Goal: Navigation & Orientation: Understand site structure

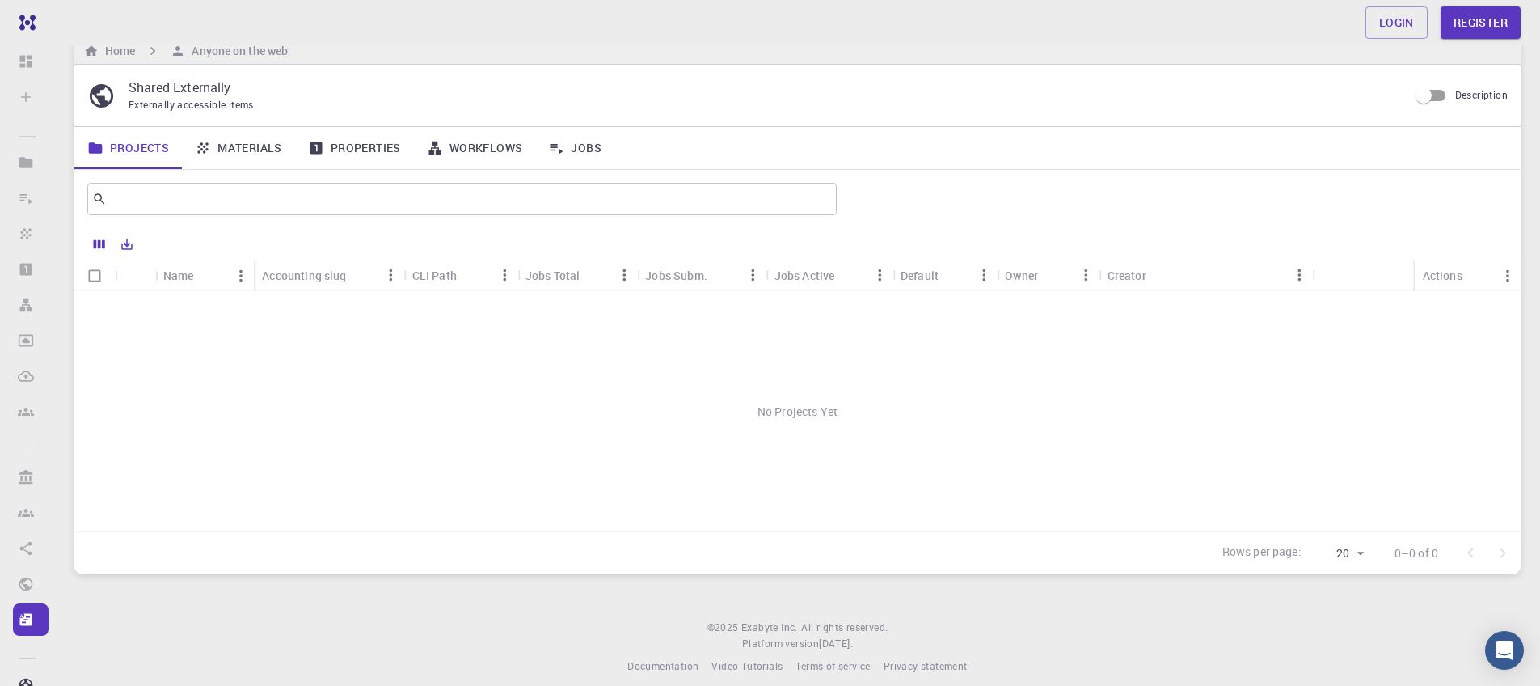
scroll to position [41, 0]
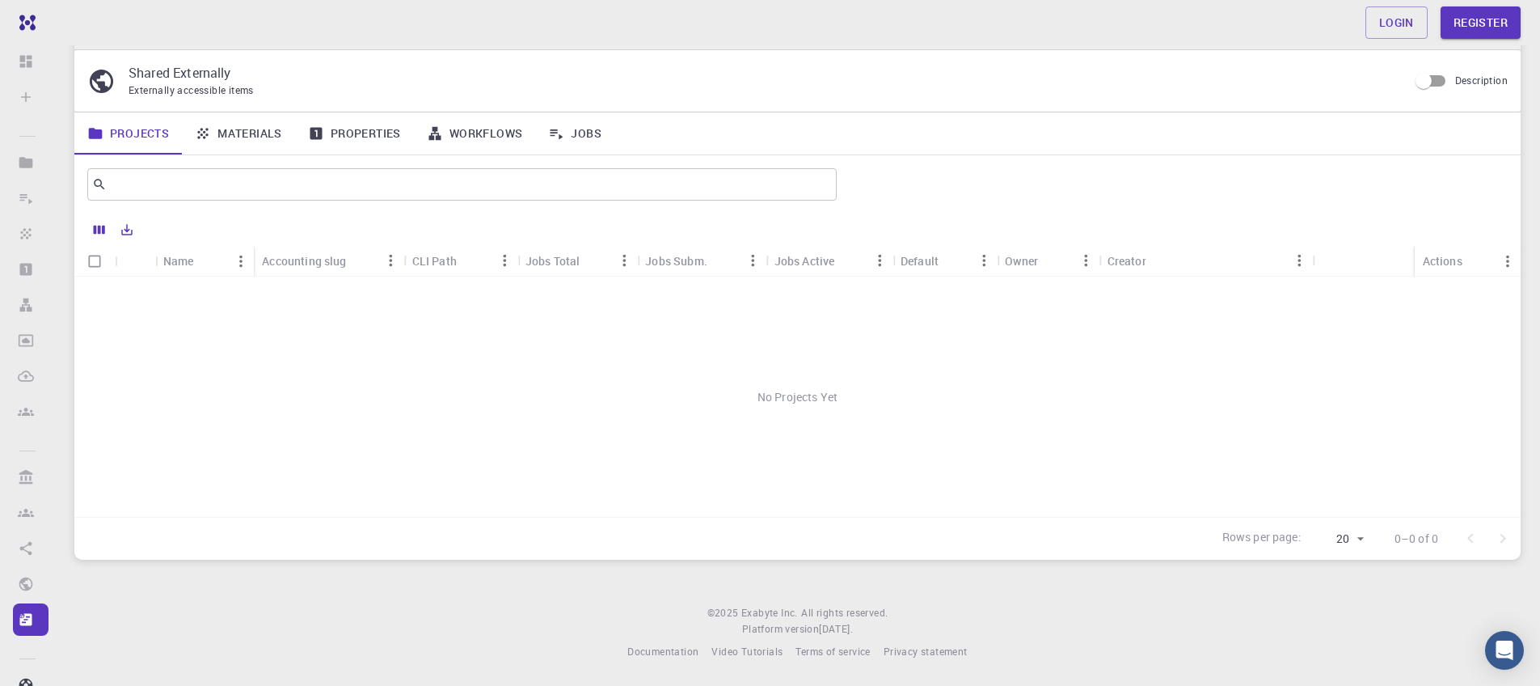
click at [314, 261] on div "Accounting slug" at bounding box center [304, 261] width 84 height 32
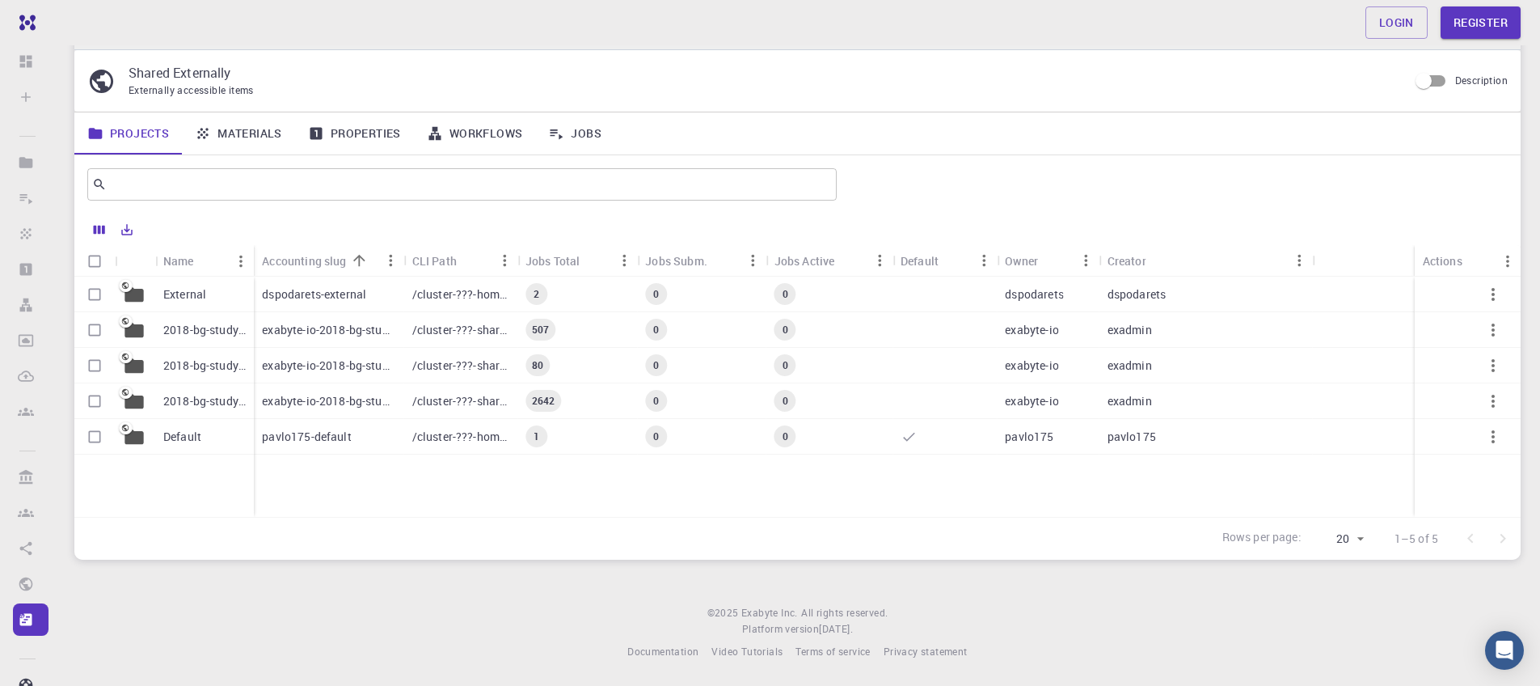
click at [441, 258] on div "CLI Path" at bounding box center [434, 261] width 44 height 32
click at [259, 141] on link "Materials" at bounding box center [238, 133] width 113 height 42
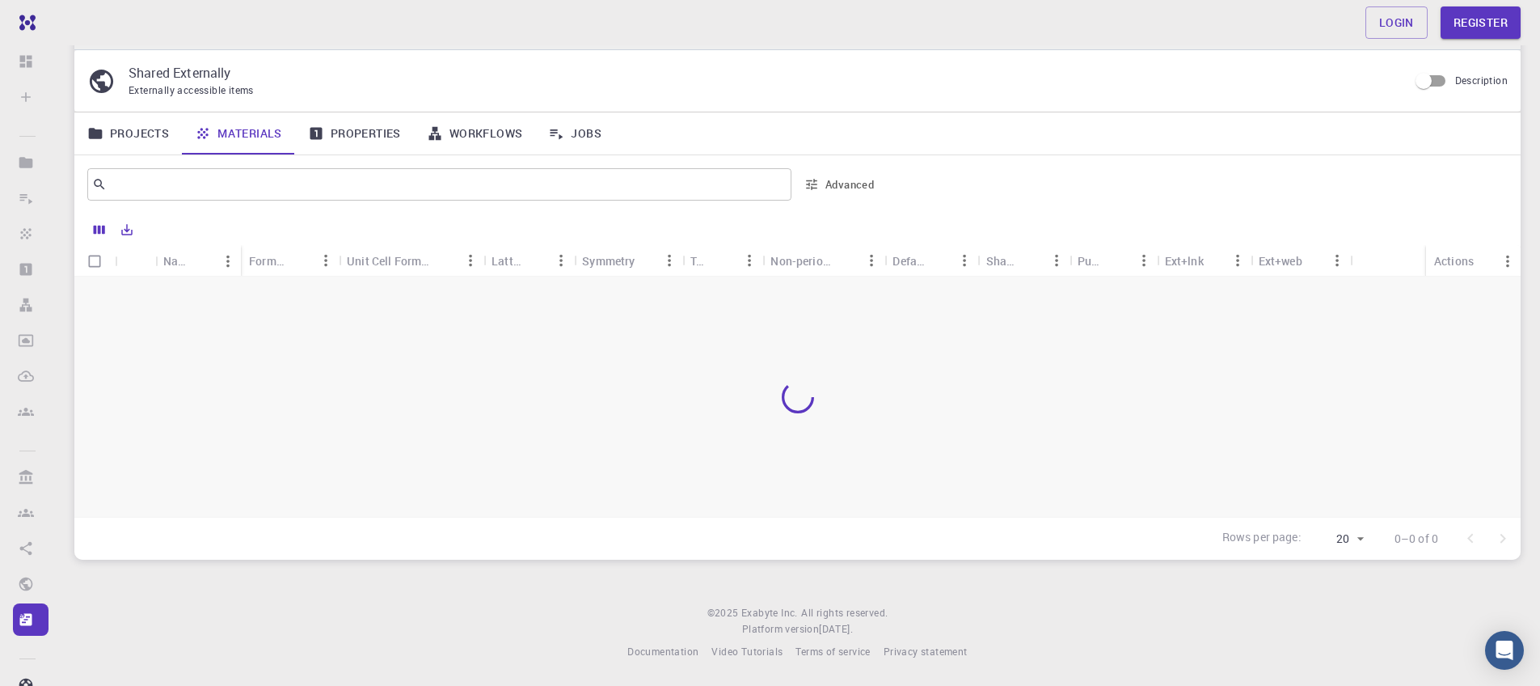
click at [327, 142] on link "Properties" at bounding box center [354, 133] width 119 height 42
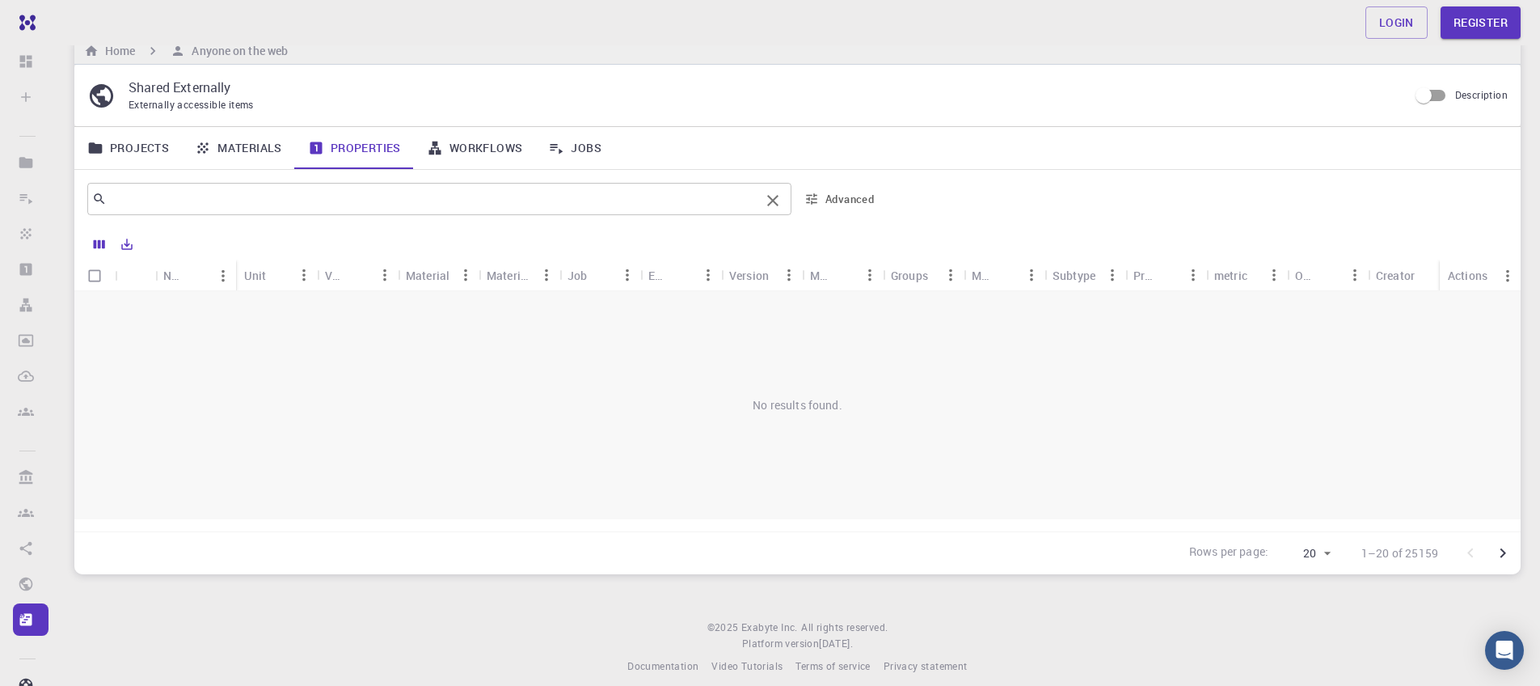
scroll to position [41, 0]
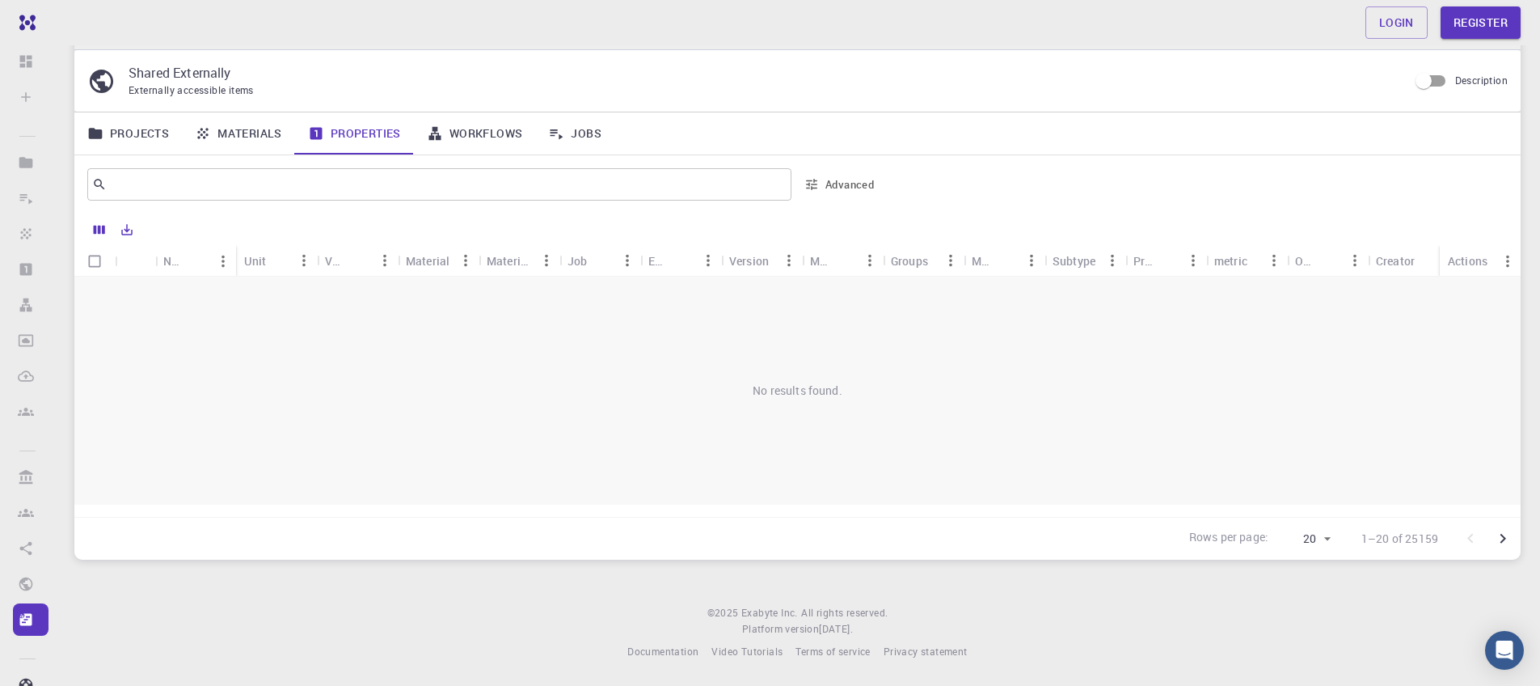
click at [466, 125] on link "Workflows" at bounding box center [475, 133] width 122 height 42
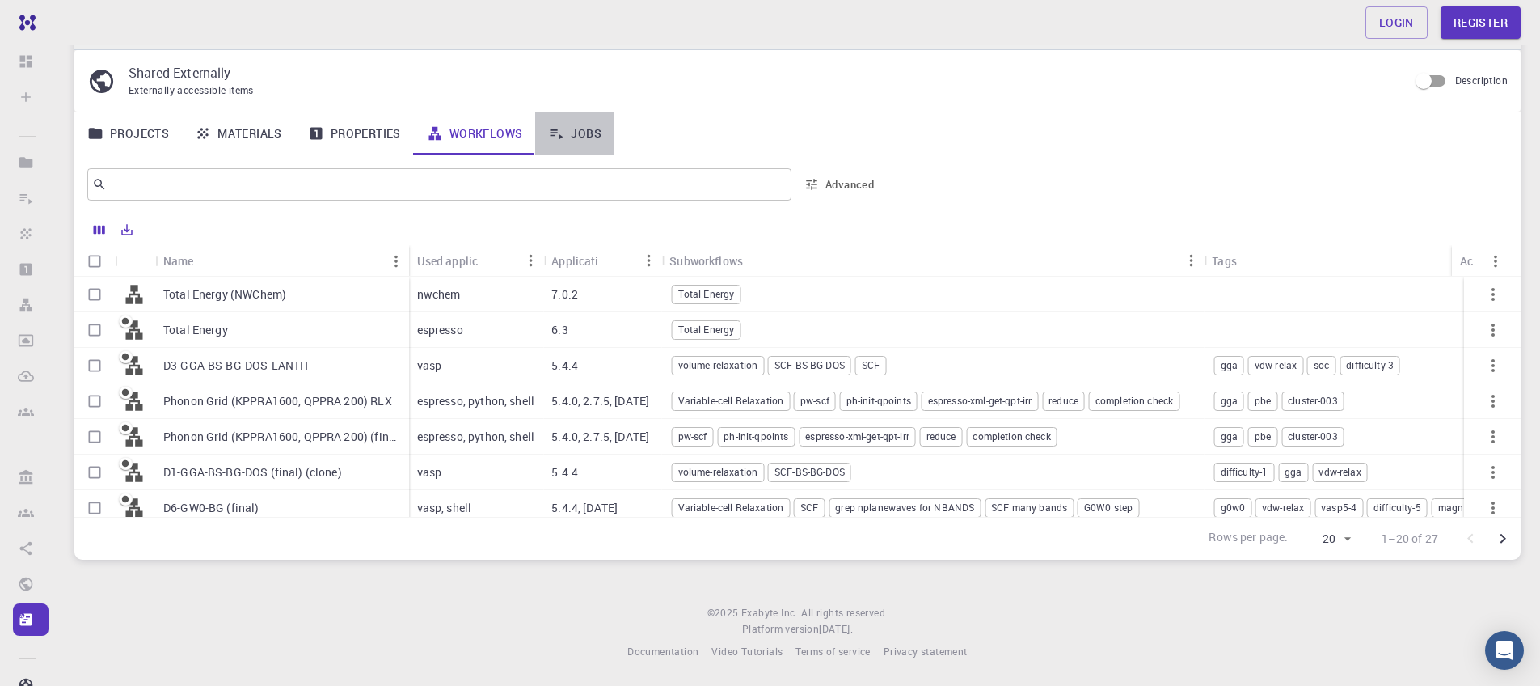
click at [593, 145] on link "Jobs" at bounding box center [574, 133] width 79 height 42
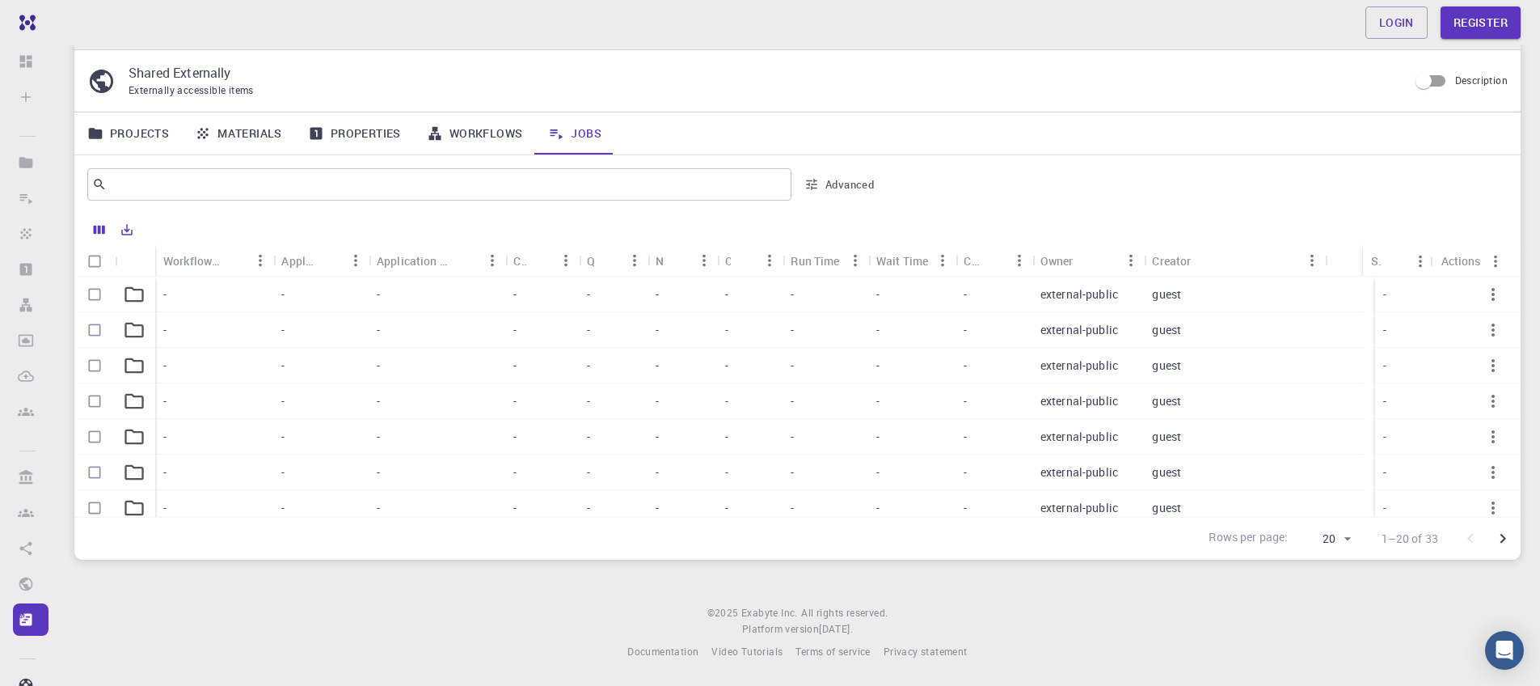
drag, startPoint x: 436, startPoint y: 469, endPoint x: 348, endPoint y: 463, distance: 88.3
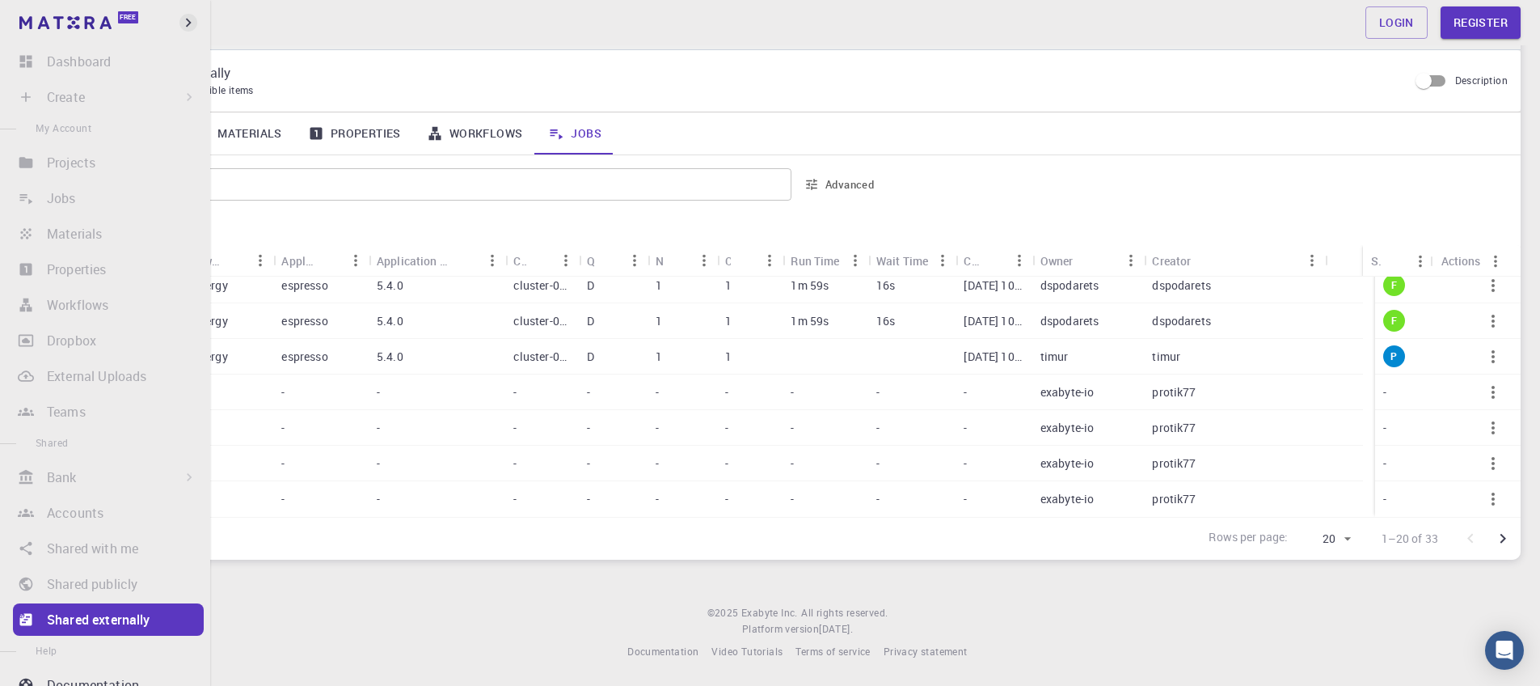
click at [184, 24] on icon "button" at bounding box center [188, 23] width 18 height 18
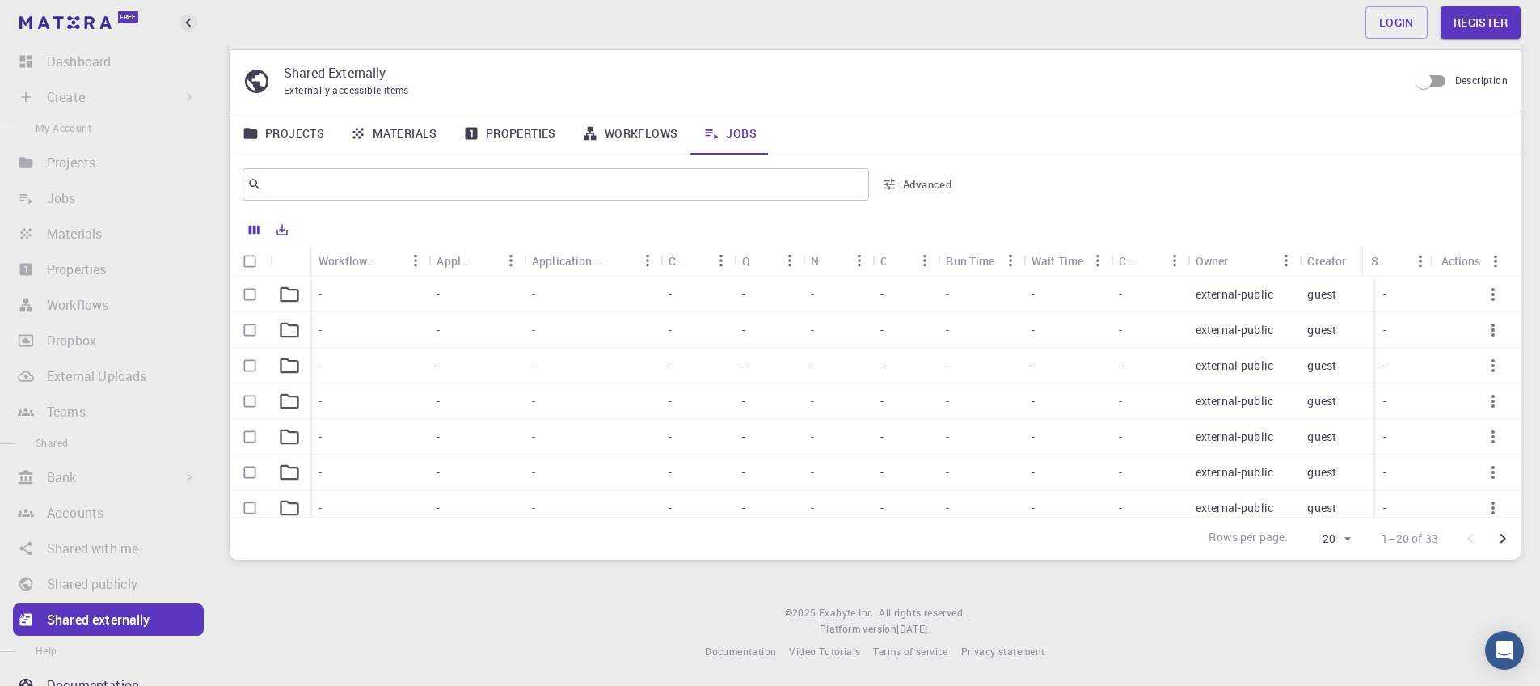
click at [184, 23] on icon "button" at bounding box center [188, 23] width 18 height 18
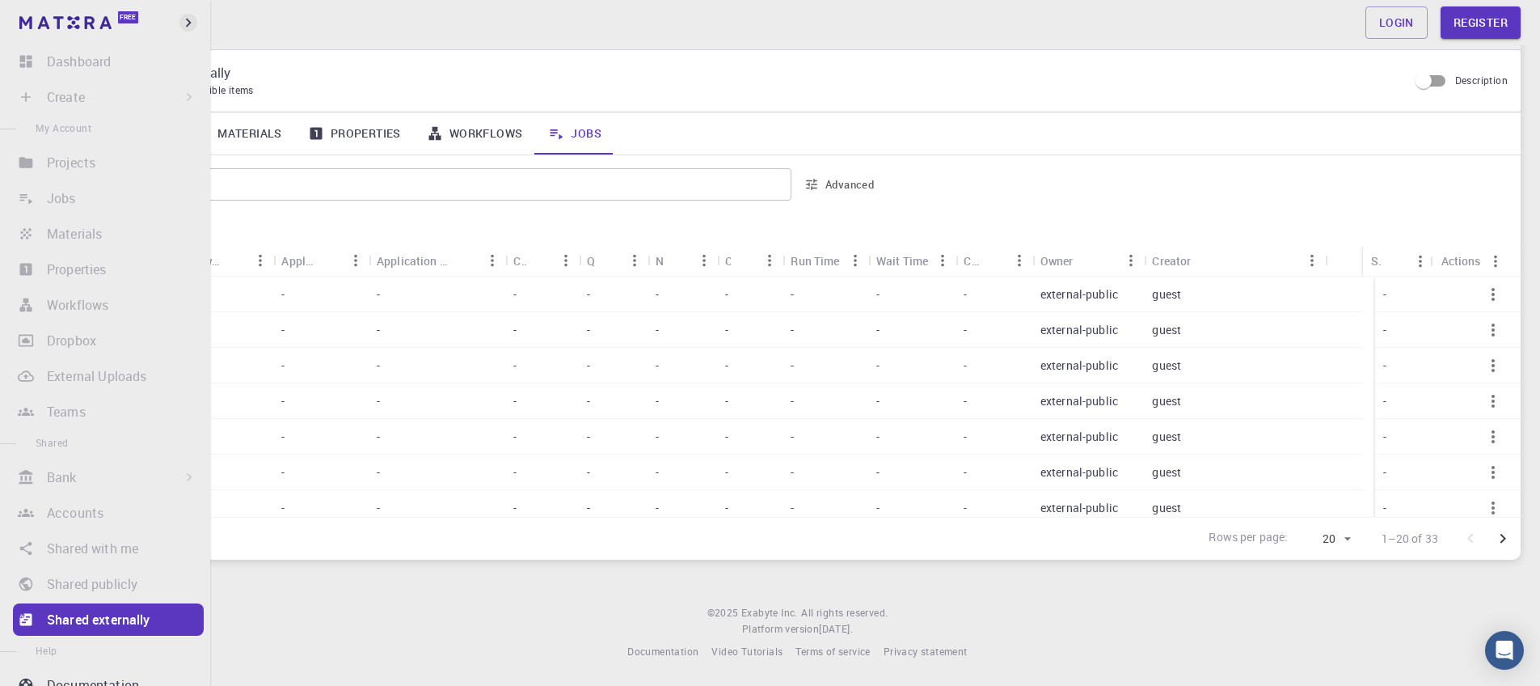
click at [186, 23] on icon "button" at bounding box center [188, 23] width 18 height 18
